Goal: Task Accomplishment & Management: Use online tool/utility

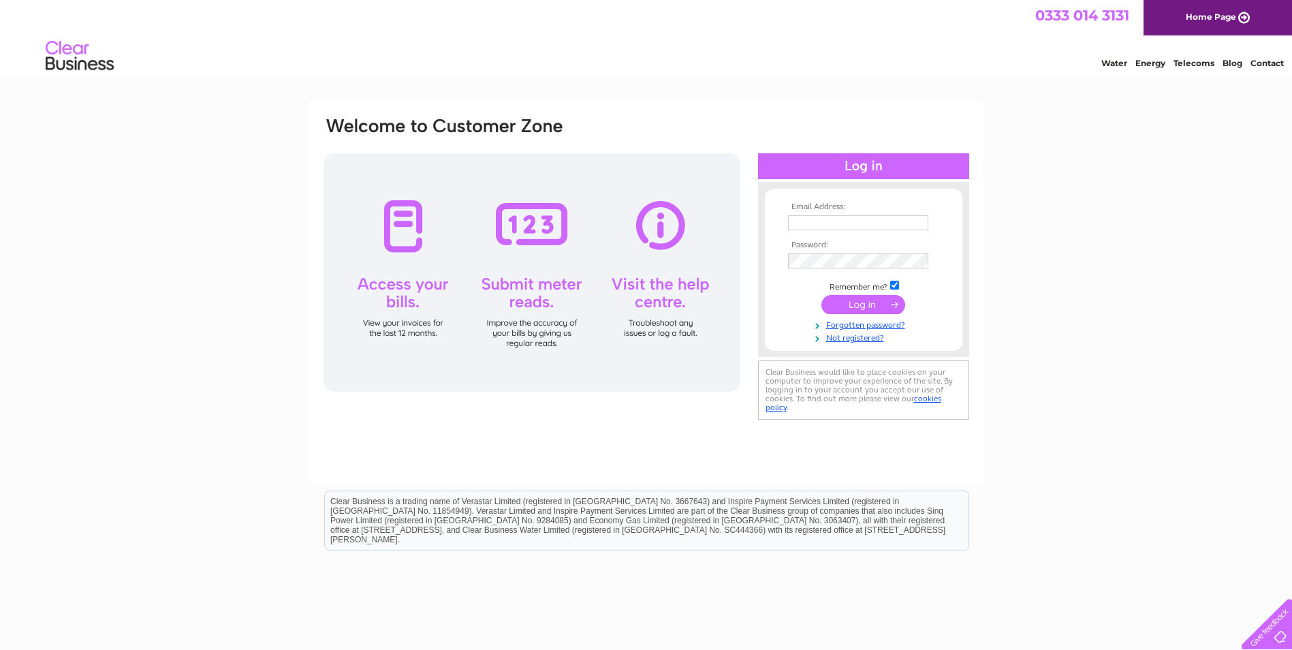
type input "[PERSON_NAME][EMAIL_ADDRESS][DOMAIN_NAME]"
click at [892, 303] on input "submit" at bounding box center [864, 304] width 84 height 19
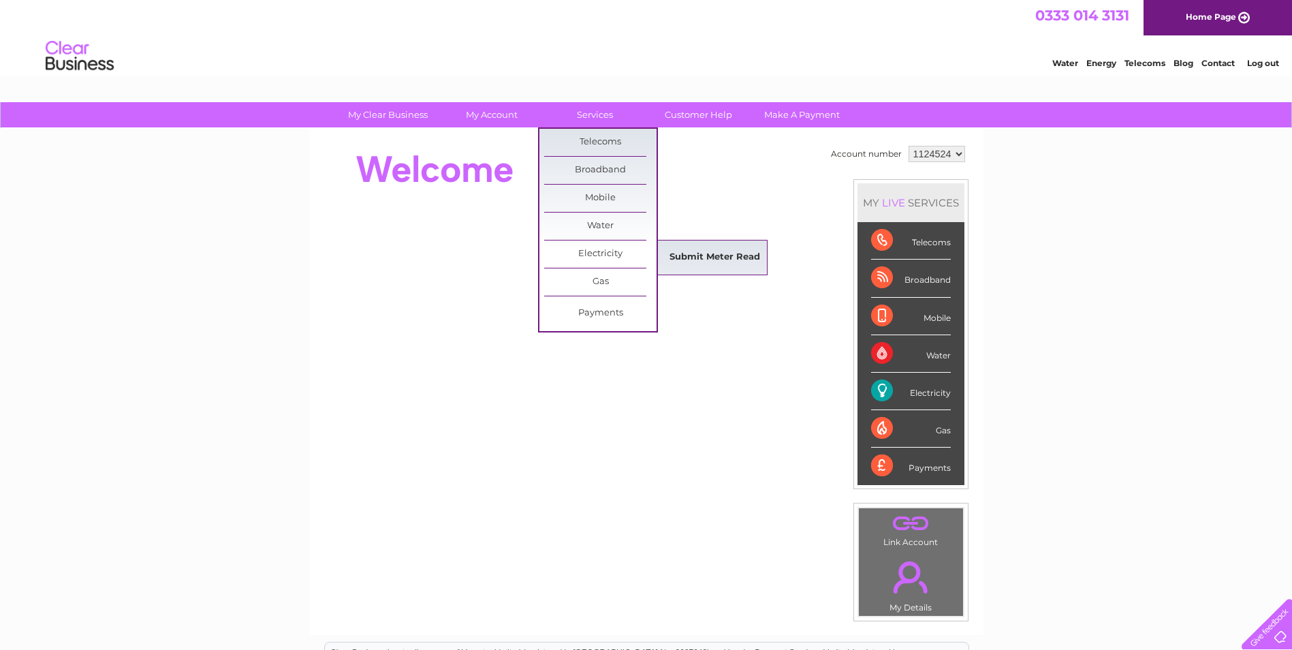
click at [700, 255] on link "Submit Meter Read" at bounding box center [715, 257] width 112 height 27
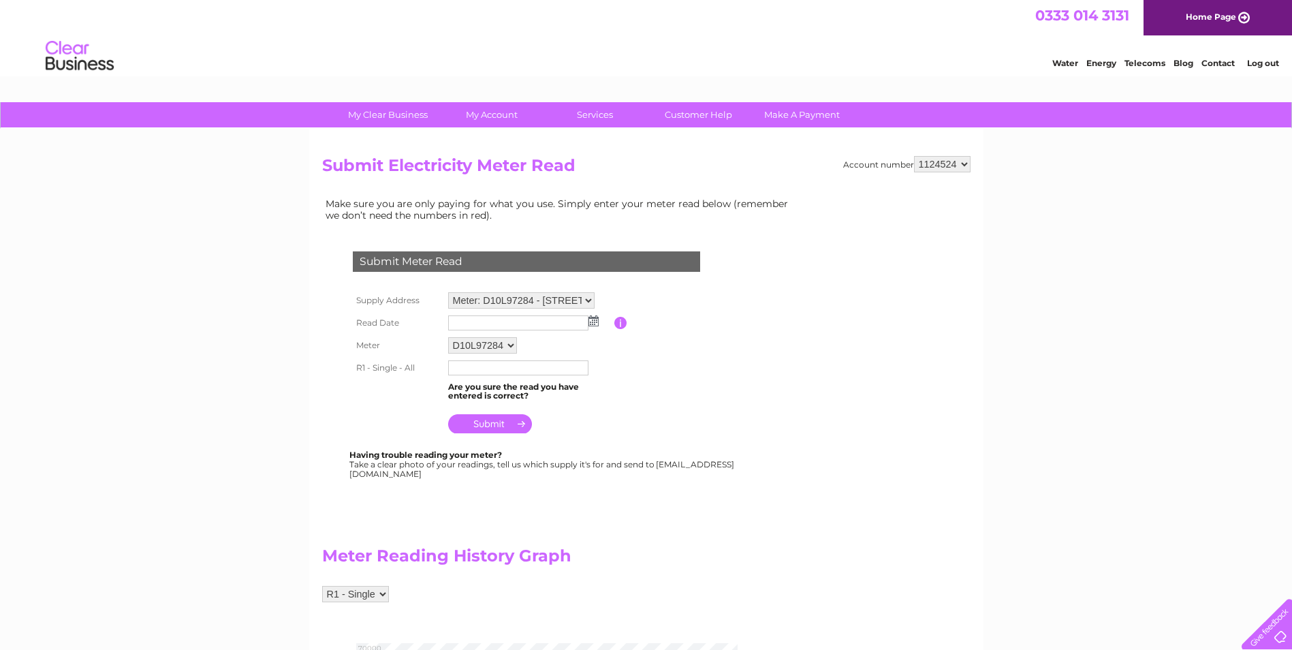
click at [594, 315] on img at bounding box center [594, 320] width 10 height 11
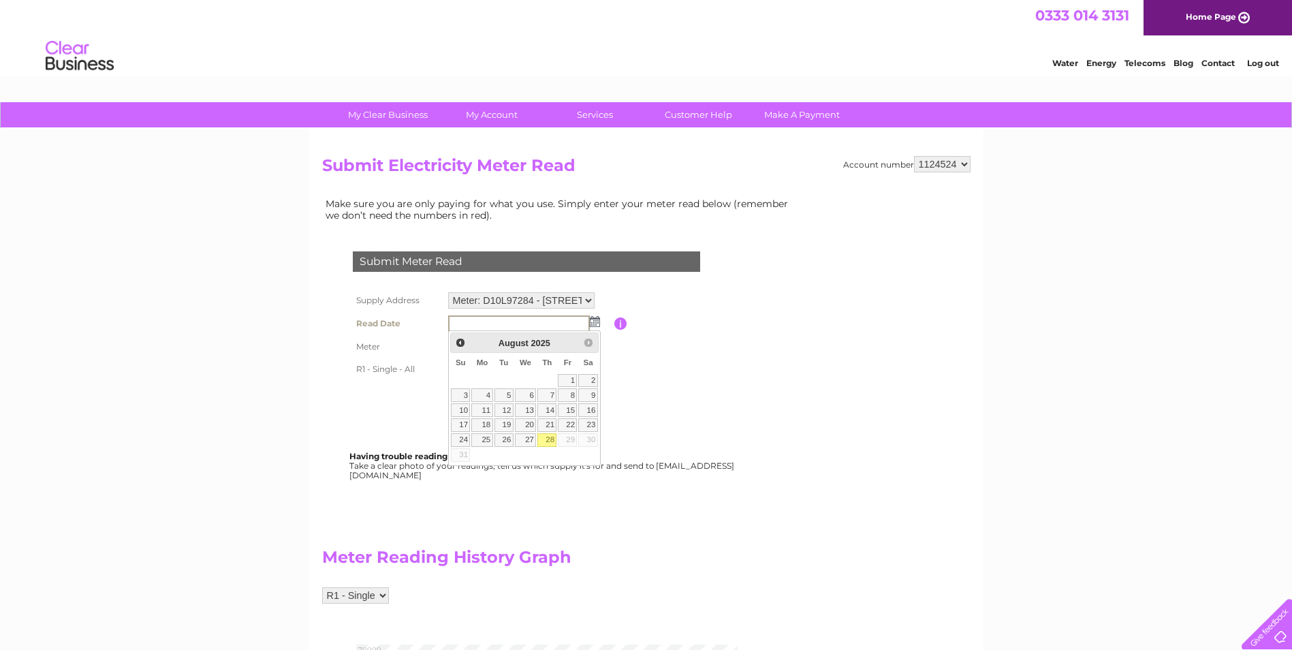
click at [547, 439] on link "28" at bounding box center [547, 440] width 19 height 14
type input "2025/08/28"
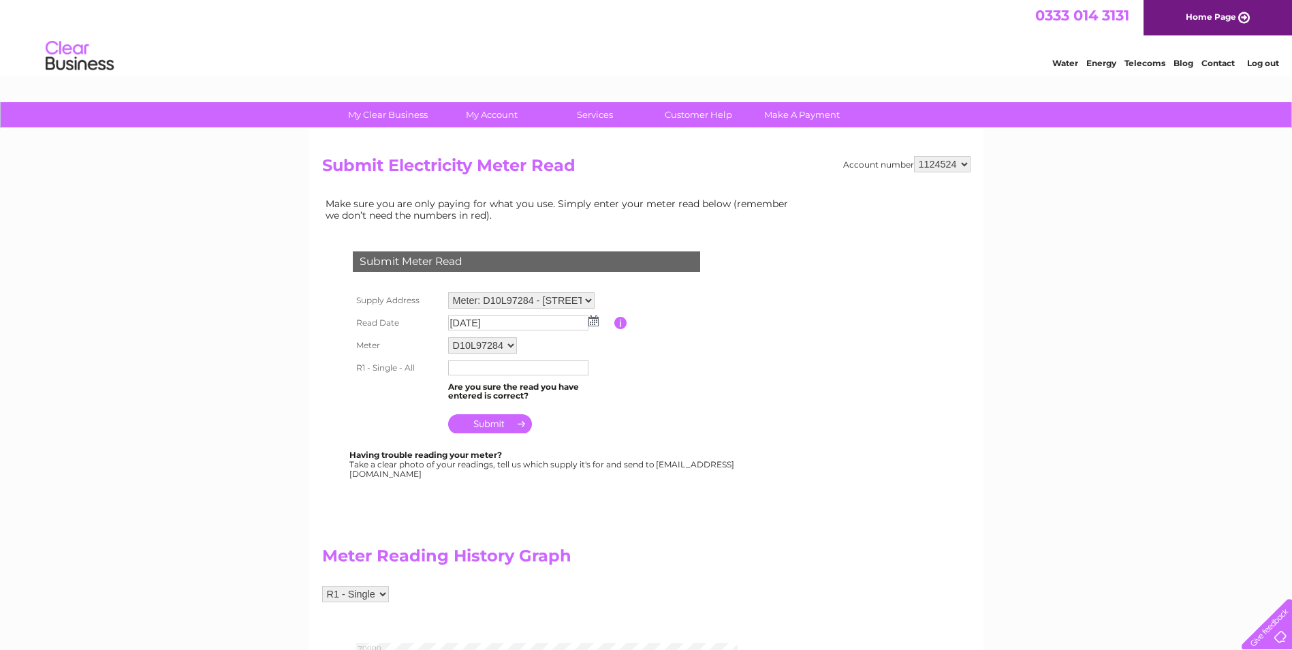
click at [486, 366] on input "text" at bounding box center [518, 367] width 140 height 15
type input "61060"
click at [474, 425] on input "submit" at bounding box center [490, 425] width 84 height 19
